Goal: Information Seeking & Learning: Learn about a topic

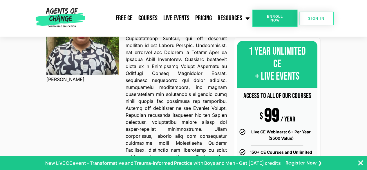
scroll to position [465, 0]
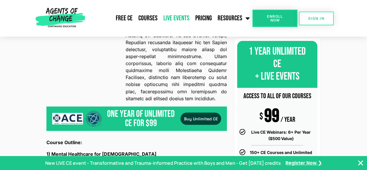
click at [176, 19] on link "Live Events" at bounding box center [177, 18] width 32 height 15
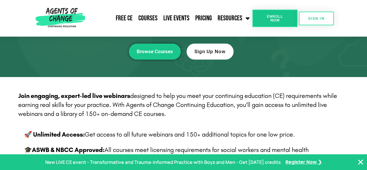
scroll to position [87, 0]
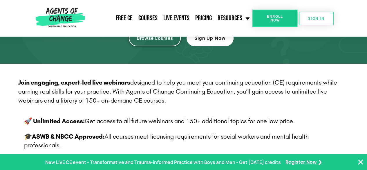
click at [155, 42] on link "Browse Courses" at bounding box center [155, 38] width 52 height 16
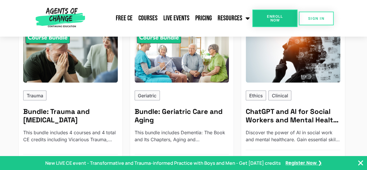
scroll to position [581, 0]
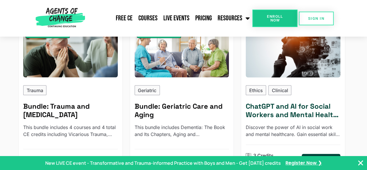
click at [305, 106] on div "Ethics Clinical ChatGPT and AI for Social Workers and Mental Health Professiona…" at bounding box center [293, 125] width 95 height 80
